Goal: Information Seeking & Learning: Find specific fact

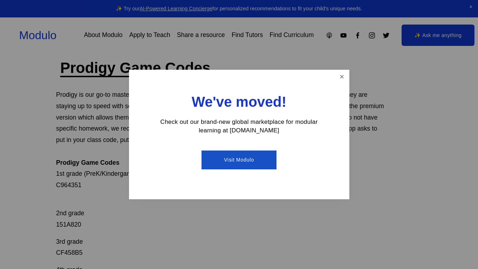
scroll to position [28, 0]
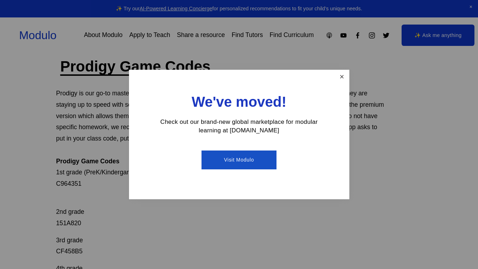
click at [339, 77] on link "Close" at bounding box center [342, 77] width 12 height 12
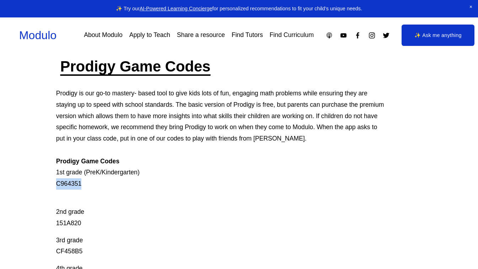
drag, startPoint x: 85, startPoint y: 184, endPoint x: 50, endPoint y: 184, distance: 34.5
click at [50, 184] on div "Prodigy Game Codes Prodigy is our go-to mastery- based tool to give kids lots o…" at bounding box center [239, 269] width 478 height 424
copy p "C964351"
drag, startPoint x: 86, startPoint y: 225, endPoint x: 49, endPoint y: 224, distance: 37.0
click at [49, 224] on div "Prodigy Game Codes Prodigy is our go-to mastery- based tool to give kids lots o…" at bounding box center [239, 269] width 478 height 424
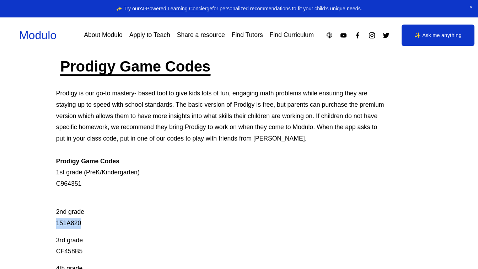
copy p "151A820"
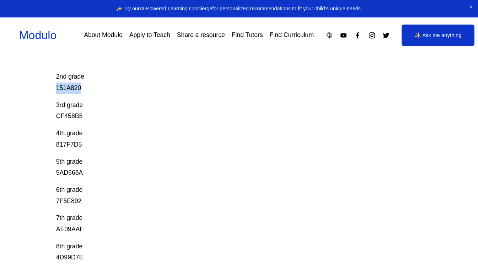
scroll to position [180, 0]
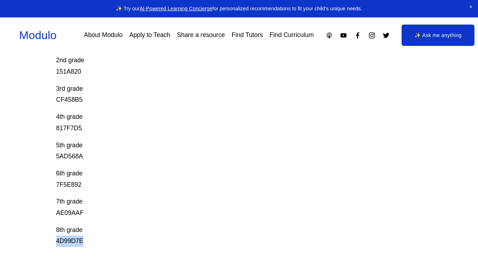
drag, startPoint x: 87, startPoint y: 242, endPoint x: 55, endPoint y: 242, distance: 32.7
click at [55, 242] on div "Prodigy Game Codes Prodigy is our go-to mastery- based tool to give kids lots o…" at bounding box center [239, 117] width 478 height 424
copy p "4D99D7E"
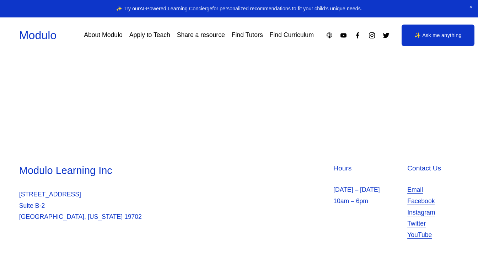
scroll to position [398, 0]
